Goal: Transaction & Acquisition: Purchase product/service

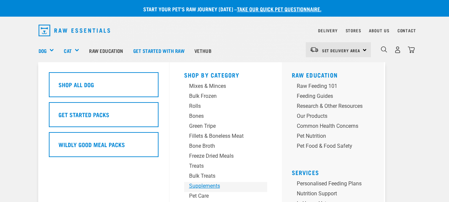
click at [202, 185] on div "Supplements" at bounding box center [220, 186] width 62 height 8
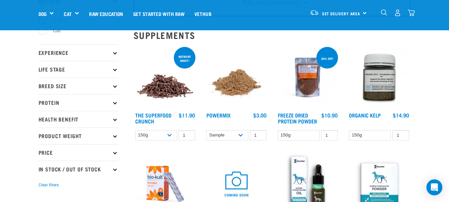
scroll to position [66, 0]
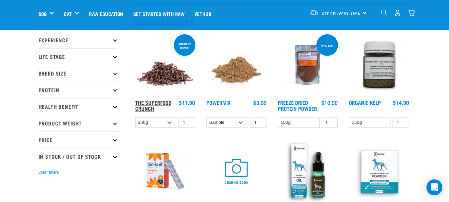
click at [154, 103] on link "The Superfood Crunch" at bounding box center [153, 105] width 36 height 9
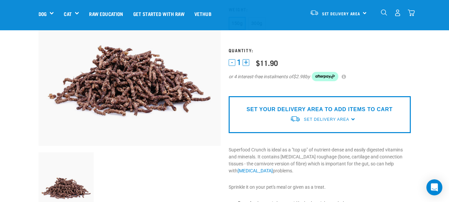
scroll to position [100, 0]
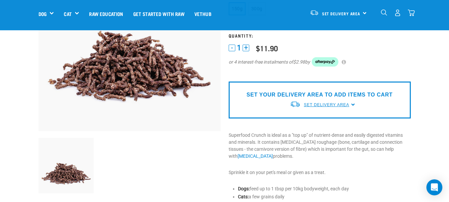
click at [338, 105] on span "Set Delivery Area" at bounding box center [326, 104] width 45 height 5
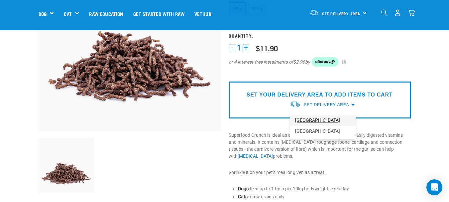
click at [306, 121] on link "[GEOGRAPHIC_DATA]" at bounding box center [323, 120] width 66 height 11
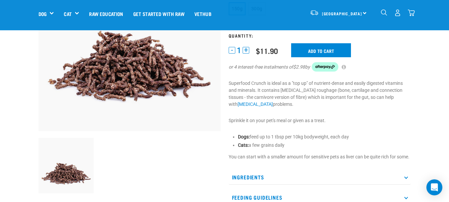
scroll to position [100, 0]
click at [317, 48] on input "Add to cart" at bounding box center [321, 50] width 60 height 14
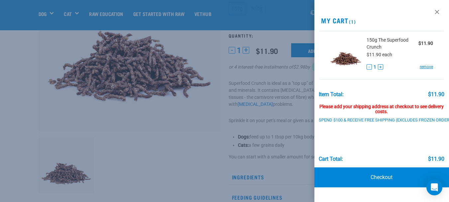
click at [139, 128] on div at bounding box center [224, 101] width 449 height 202
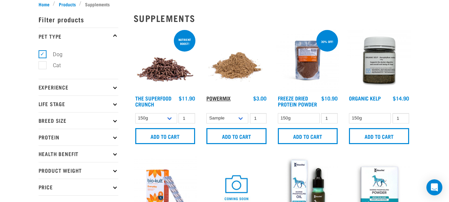
click at [221, 98] on link "Powermix" at bounding box center [218, 97] width 24 height 3
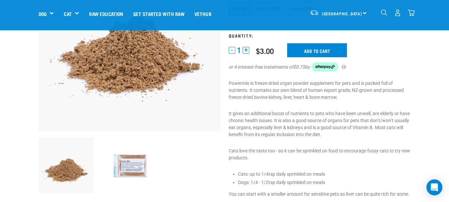
scroll to position [133, 0]
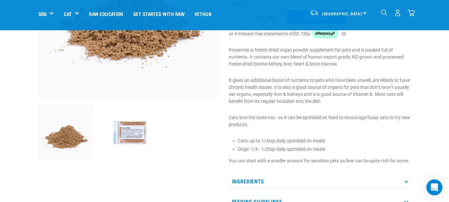
click at [127, 134] on img at bounding box center [129, 131] width 55 height 55
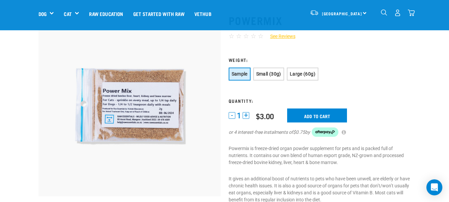
scroll to position [33, 0]
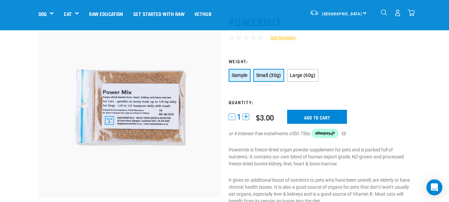
click at [267, 79] on button "Small (30g)" at bounding box center [268, 75] width 31 height 13
click at [237, 79] on button "Sample" at bounding box center [240, 75] width 22 height 13
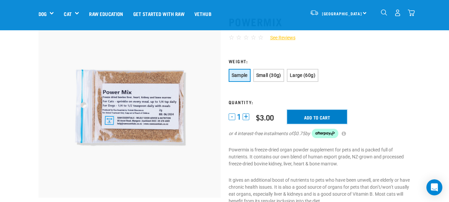
click at [319, 118] on input "Add to cart" at bounding box center [317, 117] width 60 height 14
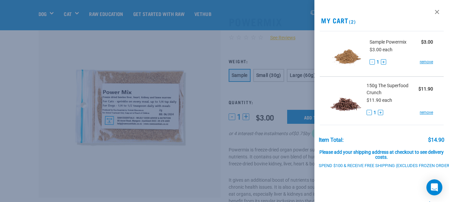
click at [28, 49] on div at bounding box center [224, 101] width 449 height 202
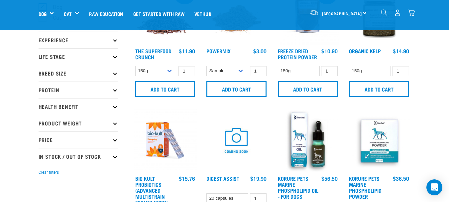
scroll to position [133, 0]
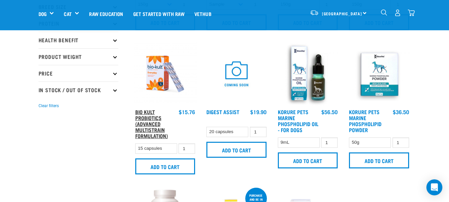
click at [149, 127] on link "Bio Kult Probiotics (Advanced Multistrain Formulation)" at bounding box center [151, 123] width 33 height 27
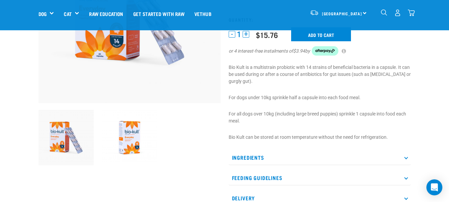
scroll to position [133, 0]
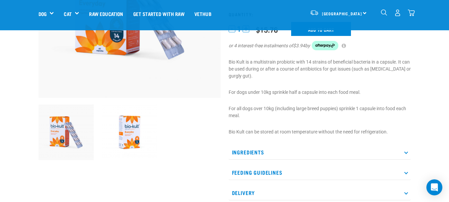
click at [407, 152] on icon at bounding box center [406, 152] width 4 height 4
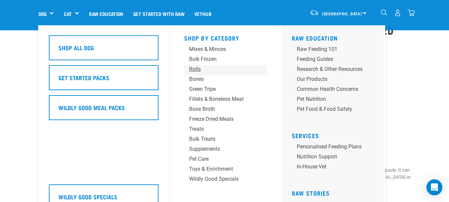
scroll to position [33, 0]
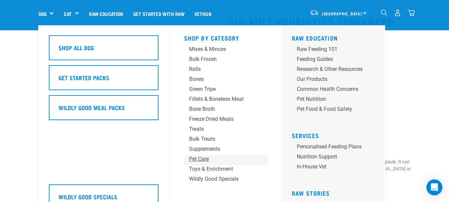
click at [197, 160] on div "Pet Care" at bounding box center [220, 159] width 62 height 8
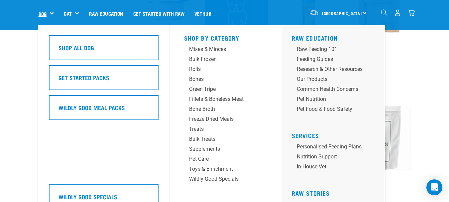
scroll to position [698, 0]
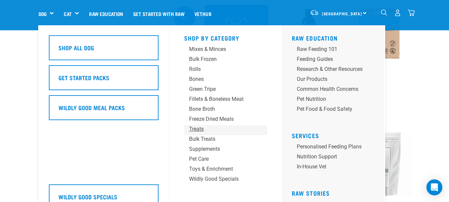
click at [197, 128] on div "Treats" at bounding box center [220, 129] width 62 height 8
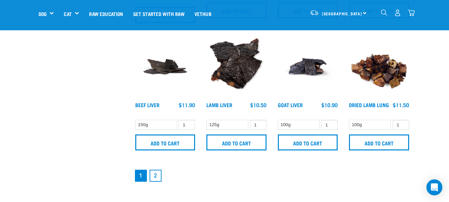
scroll to position [963, 0]
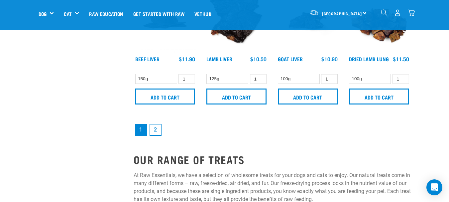
click at [154, 127] on link "2" at bounding box center [155, 130] width 12 height 12
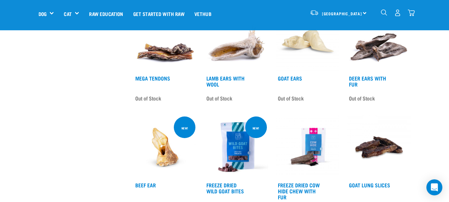
scroll to position [432, 0]
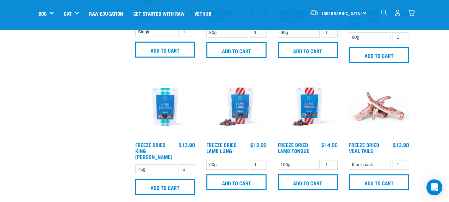
scroll to position [745, 0]
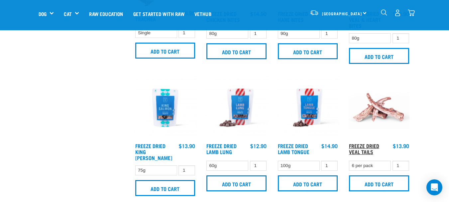
click at [362, 146] on link "Freeze Dried Veal Tails" at bounding box center [364, 148] width 30 height 9
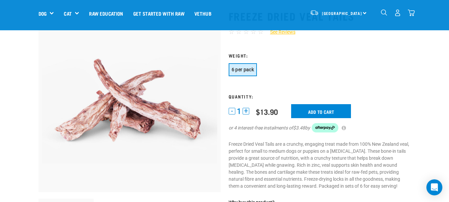
scroll to position [33, 0]
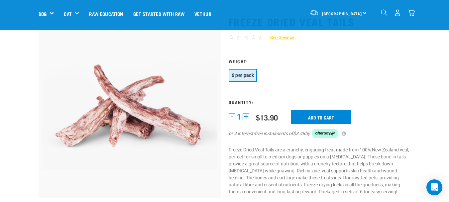
click at [411, 11] on img "dropdown navigation" at bounding box center [411, 12] width 7 height 7
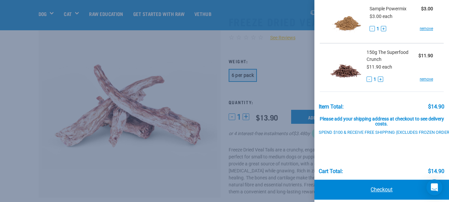
click at [393, 190] on link "Checkout" at bounding box center [381, 189] width 135 height 20
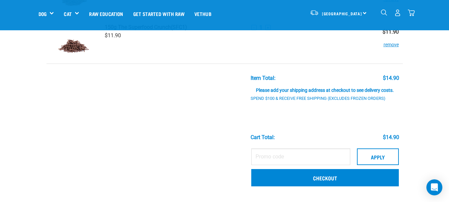
scroll to position [100, 0]
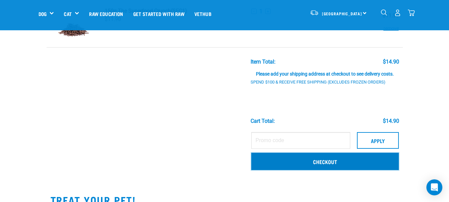
click at [310, 159] on link "Checkout" at bounding box center [325, 160] width 148 height 17
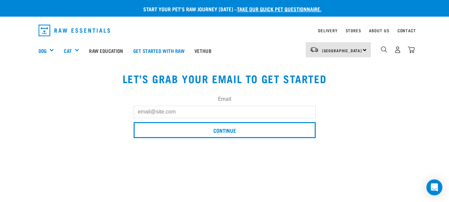
click at [169, 109] on input "Email" at bounding box center [225, 112] width 182 height 12
type input "adeehansen@hotmail.com"
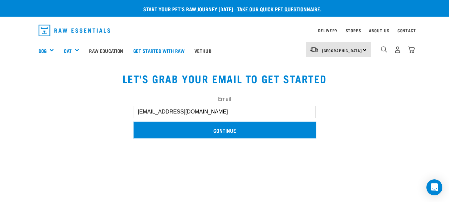
click at [177, 129] on input "Continue" at bounding box center [225, 130] width 182 height 16
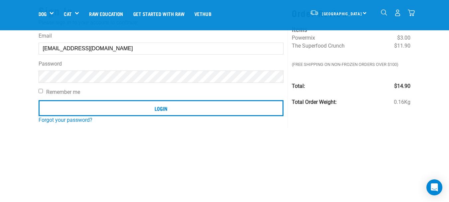
scroll to position [66, 0]
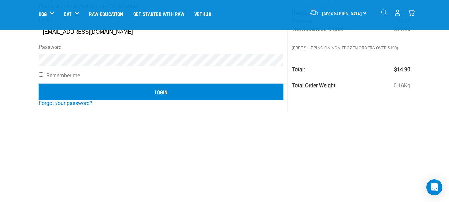
click at [102, 93] on input "Login" at bounding box center [161, 91] width 245 height 16
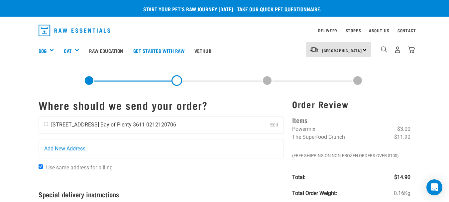
click at [45, 125] on input "radio" at bounding box center [46, 124] width 4 height 4
radio input "true"
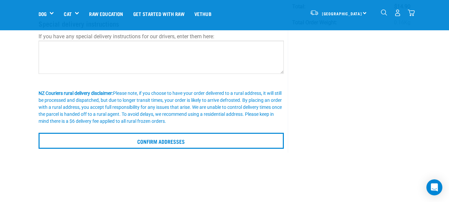
scroll to position [166, 0]
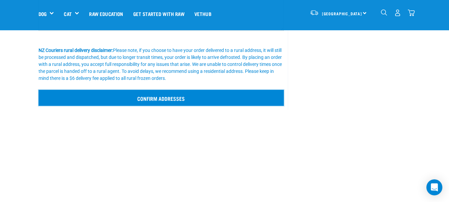
click at [163, 97] on input "Confirm addresses" at bounding box center [162, 98] width 246 height 16
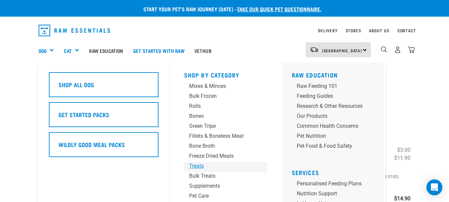
click at [198, 165] on div "Treats" at bounding box center [220, 166] width 62 height 8
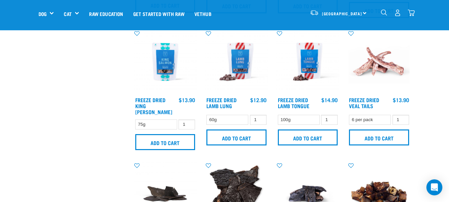
scroll to position [797, 0]
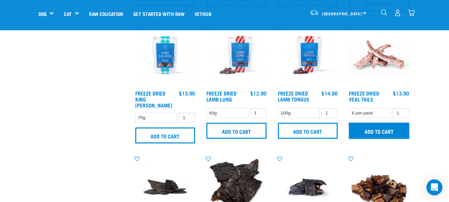
click at [372, 128] on input "Add to cart" at bounding box center [379, 131] width 60 height 16
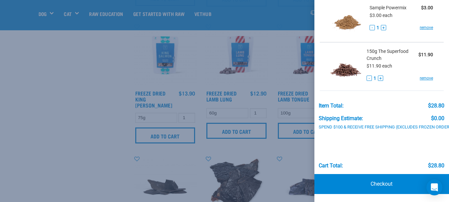
scroll to position [831, 0]
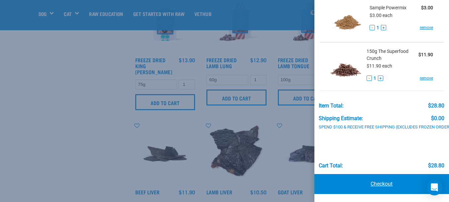
click at [382, 180] on link "Checkout" at bounding box center [381, 184] width 135 height 20
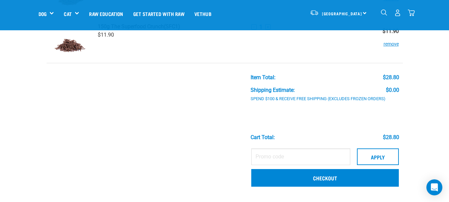
scroll to position [133, 0]
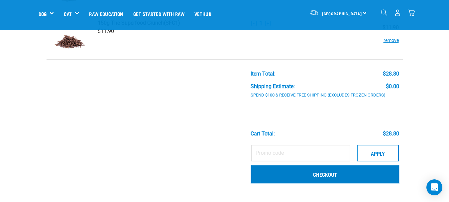
click at [306, 176] on link "Checkout" at bounding box center [325, 173] width 148 height 17
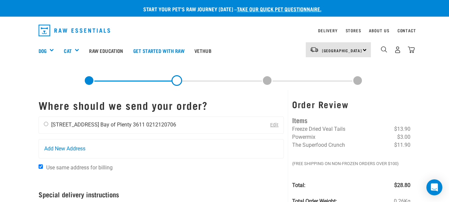
scroll to position [33, 0]
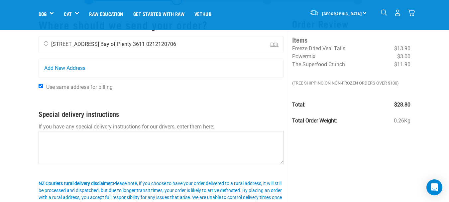
click at [46, 44] on input "radio" at bounding box center [46, 43] width 4 height 4
radio input "true"
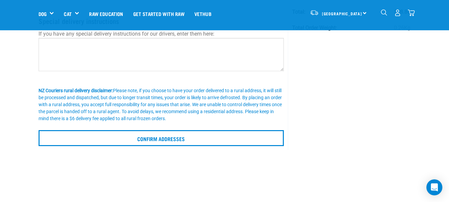
scroll to position [166, 0]
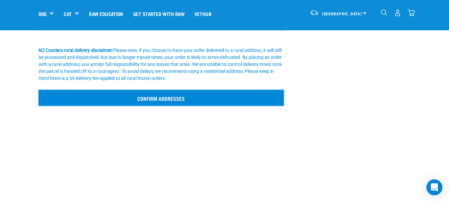
click at [182, 98] on input "Confirm addresses" at bounding box center [162, 98] width 246 height 16
